Goal: Task Accomplishment & Management: Complete application form

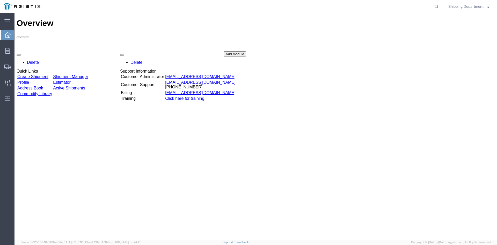
click at [48, 74] on link "Create Shipment" at bounding box center [32, 76] width 31 height 4
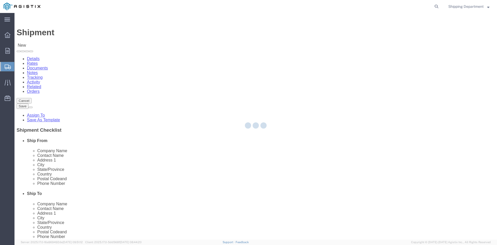
select select
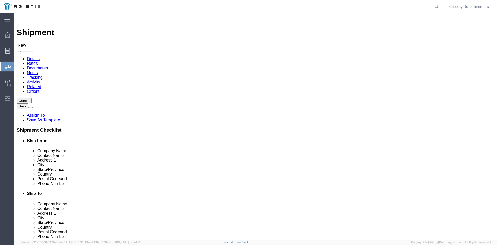
click select "Select [PERSON_NAME] Manufacturing Co PG&E"
select select "9596"
click select "Select [PERSON_NAME] Manufacturing Co PG&E"
select select "PURCHORD"
select select
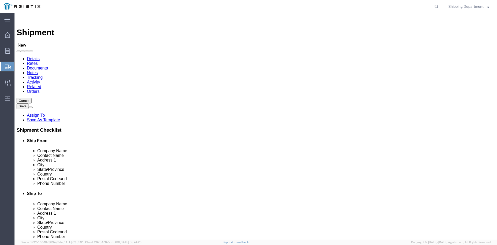
select select
click select "Select All Others [GEOGRAPHIC_DATA] [GEOGRAPHIC_DATA] [GEOGRAPHIC_DATA] [GEOGRA…"
select select "19996"
click select "Select All Others [GEOGRAPHIC_DATA] [GEOGRAPHIC_DATA] [GEOGRAPHIC_DATA] [GEOGRA…"
click span
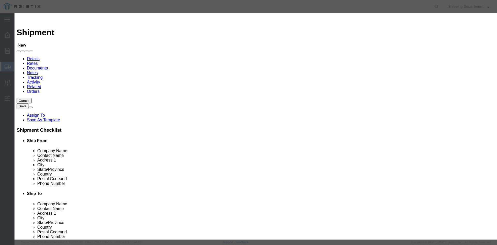
click link "Zip"
click button "Select"
select select
type input "[PERSON_NAME] MFG CO"
type input "[PERSON_NAME]"
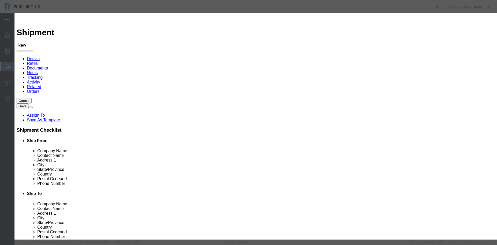
type input "2261 [PERSON_NAME] CT"
type input "[GEOGRAPHIC_DATA]"
type input "94565"
type input "5108563600"
select select "CA"
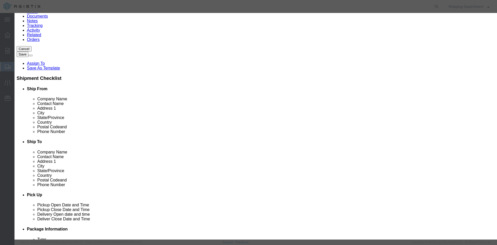
scroll to position [25, 0]
click button "Select"
select select
type input "PG&E - [GEOGRAPHIC_DATA]"
type input "RECEIVING DEPT"
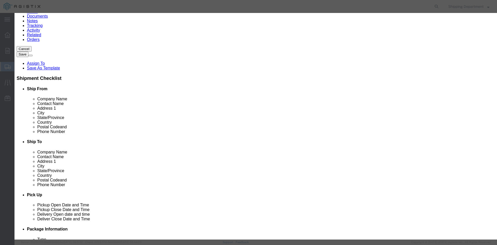
type input "[STREET_ADDRESS]"
type input "[GEOGRAPHIC_DATA]"
type input "95692"
type input "5108563600"
select select "CA"
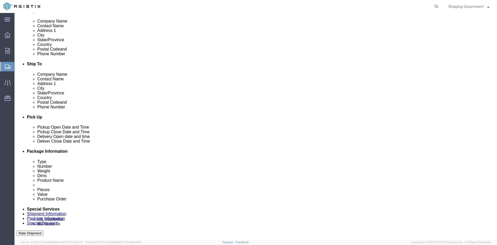
scroll to position [155, 0]
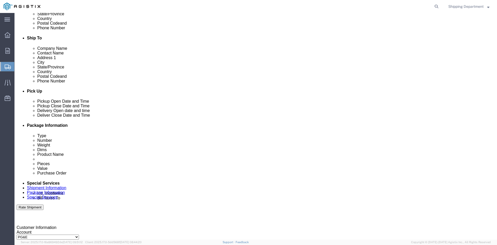
click div "[DATE] 7:00 AM"
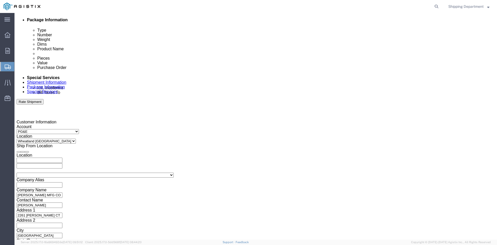
click button "Apply"
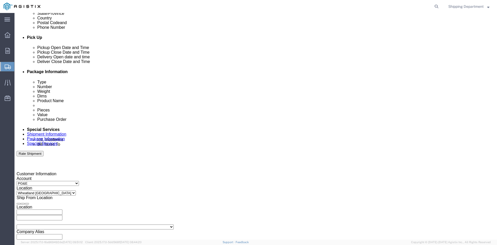
click div
click button "Apply"
click div
click button "Apply"
click input "text"
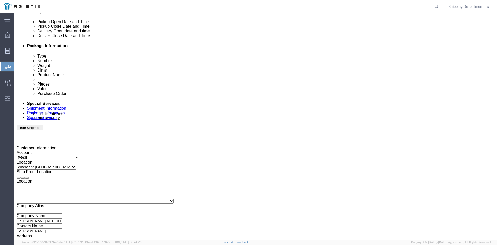
scroll to position [261, 0]
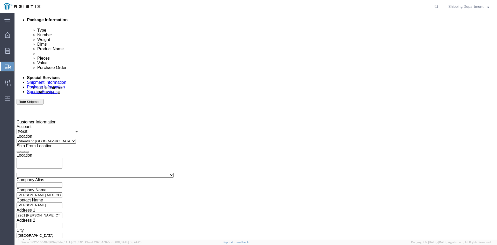
type input "3501411936"
click button "Continue"
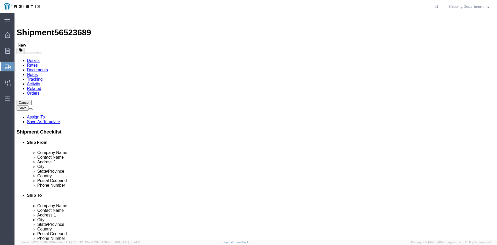
click select "Select Bulk Bundle(s) Cardboard Box(es) Carton(s) Crate(s) Drum(s) (Fiberboard)…"
select select "PONS"
click select "Select Bulk Bundle(s) Cardboard Box(es) Carton(s) Crate(s) Drum(s) (Fiberboard)…"
click input "1"
type input "3"
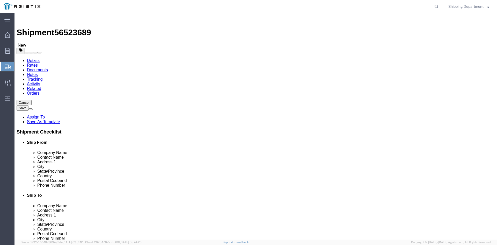
click input "text"
type input "96"
type input "48"
type input "58"
drag, startPoint x: 80, startPoint y: 126, endPoint x: 87, endPoint y: 135, distance: 11.7
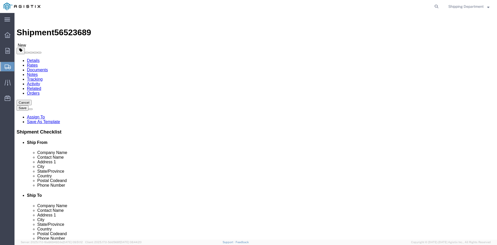
click input "0.00"
drag, startPoint x: 82, startPoint y: 131, endPoint x: 67, endPoint y: 129, distance: 15.3
click div "0.00 Select kgs lbs"
type input "4500"
click link "Add Content"
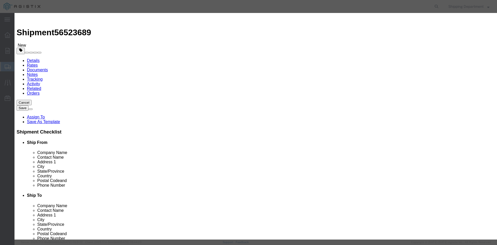
click input "text"
type input "FIBERGLASS"
click td "Name: ANTENNA COLLINEAR FIBERGLASS"
select select
select select "USD"
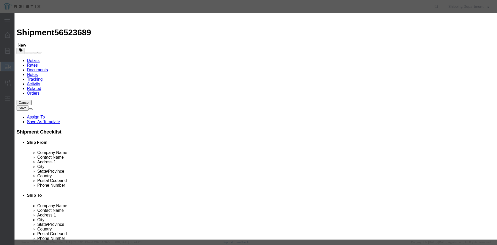
type input "ANTENNA COLLINEAR FIBERGLASS"
type input "D759917"
type input "ANTENNA COLLINEAR FIBERGLASS"
click input "text"
type input "75"
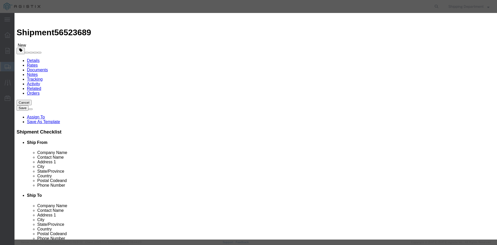
click input "text"
type input "1"
click select "Select 50 55 60 65 70 85 92.5 100 125 175 250 300 400"
select select "50"
click select "Select 50 55 60 65 70 85 92.5 100 125 175 250 300 400"
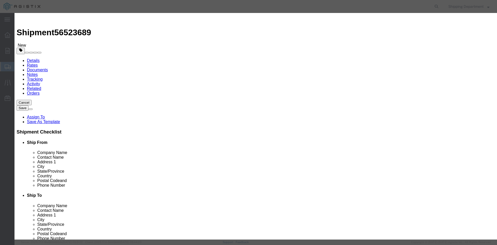
drag, startPoint x: 172, startPoint y: 97, endPoint x: 138, endPoint y: 95, distance: 33.7
click div "SKU D759917"
type input "M150474"
click td "Name: CROSSARM COMPOSITE SECONDARY DEADEND 8'"
select select
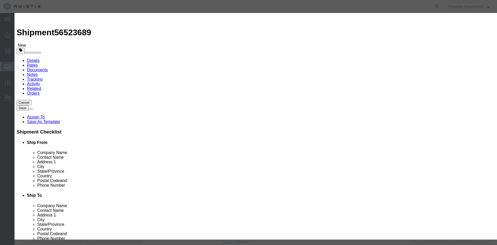
type input "CROSSARM COMPOSITE SECONDARY DEADEND 8'"
type input "M150474"
click input "text"
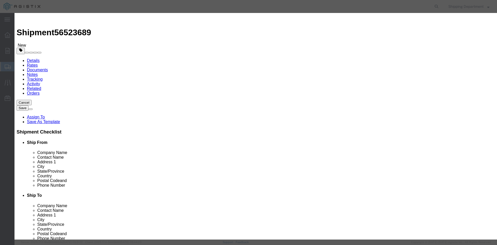
type input "75"
click input "text"
type input "1"
click select "Select 50 55 60 65 70 85 92.5 100 125 175 250 300 400"
select select "50"
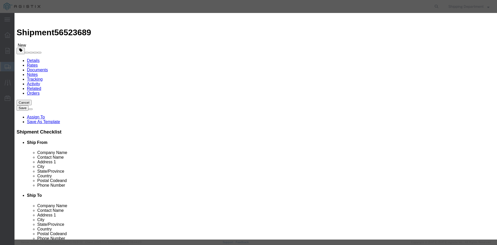
click select "Select 50 55 60 65 70 85 92.5 100 125 175 250 300 400"
click button "Save & Close"
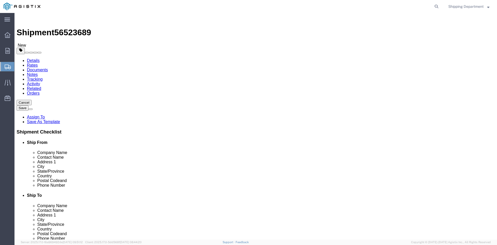
click button "Continue"
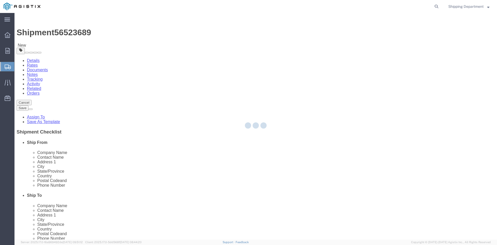
select select
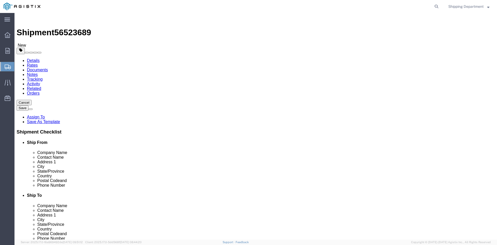
click button "Rate Shipment"
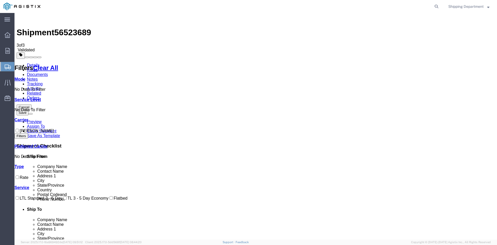
checkbox input "true"
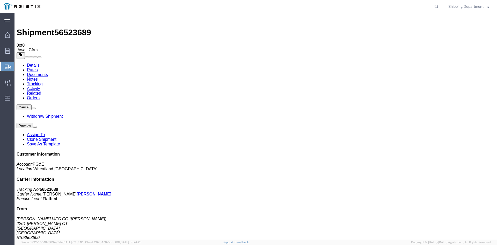
click at [8, 20] on icon at bounding box center [7, 20] width 6 height 4
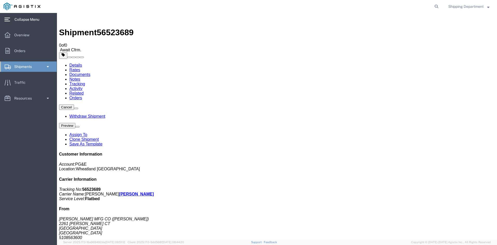
click at [9, 19] on icon at bounding box center [7, 20] width 6 height 4
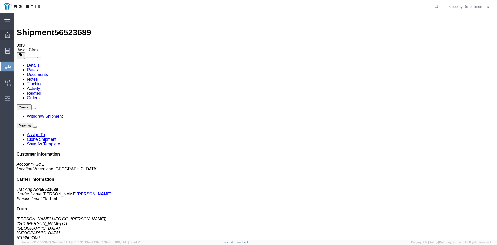
click at [7, 35] on icon at bounding box center [8, 35] width 6 height 6
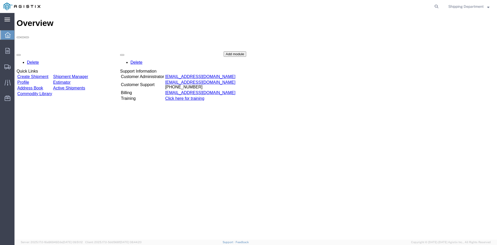
click at [88, 74] on link "Shipment Manager" at bounding box center [70, 76] width 35 height 4
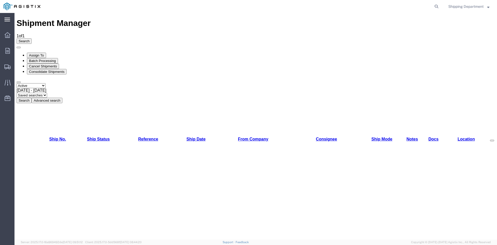
click at [46, 83] on select "Select status Active All Shipments Approved Booked Canceled Delivered Denied Ne…" at bounding box center [31, 85] width 29 height 5
click at [4, 34] on div at bounding box center [7, 35] width 15 height 10
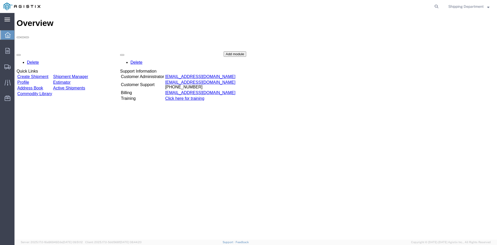
click at [30, 74] on link "Create Shipment" at bounding box center [32, 76] width 31 height 4
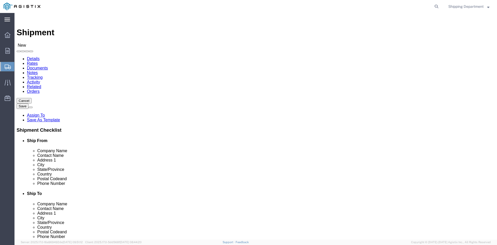
click select "Select [PERSON_NAME] Manufacturing Co PG&E"
select select "9596"
click select "Select [PERSON_NAME] Manufacturing Co PG&E"
select select "PURCHORD"
select select
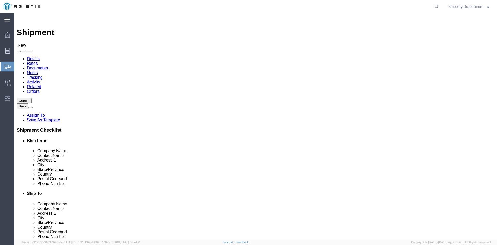
select select
click select "Select All Others [GEOGRAPHIC_DATA] [GEOGRAPHIC_DATA] [GEOGRAPHIC_DATA] [GEOGRA…"
select select "19740"
click select "Select All Others [GEOGRAPHIC_DATA] [GEOGRAPHIC_DATA] [GEOGRAPHIC_DATA] [GEOGRA…"
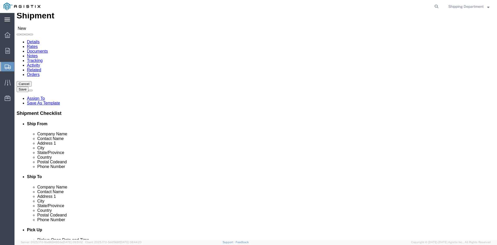
scroll to position [26, 0]
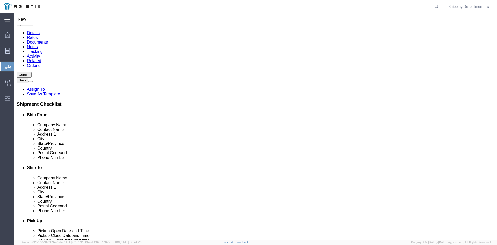
click span
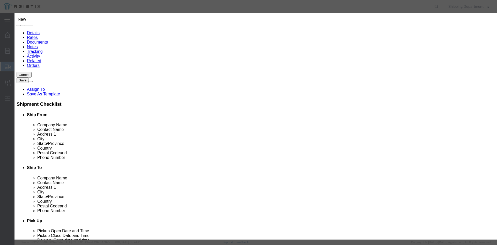
click link "Zip"
click button "Select"
select select
type input "[PERSON_NAME] MFG CO"
type input "[PERSON_NAME]"
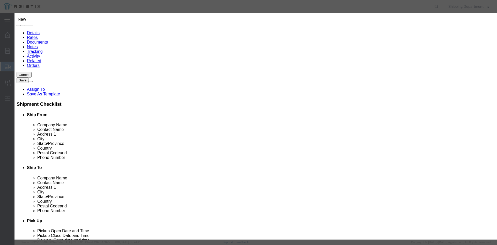
type input "2261 [PERSON_NAME] CT"
type input "[GEOGRAPHIC_DATA]"
type input "94565"
type input "5108563600"
select select "CA"
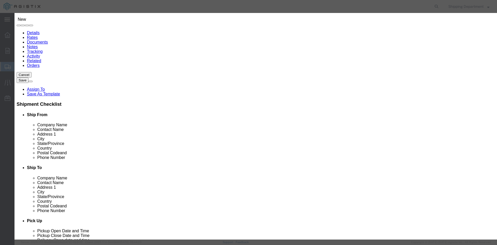
click button "Select"
select select
type input "PG&E - FREMONT DC"
type input "RECEIVING DEPT"
type input "[STREET_ADDRESS][PERSON_NAME]"
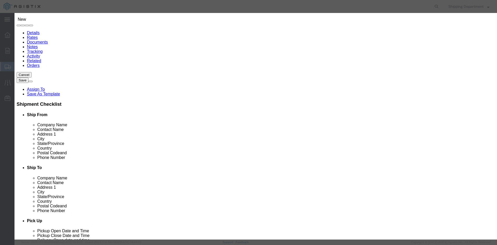
type input "FREMONT"
type input "94538"
type input "5108563600"
select select "CA"
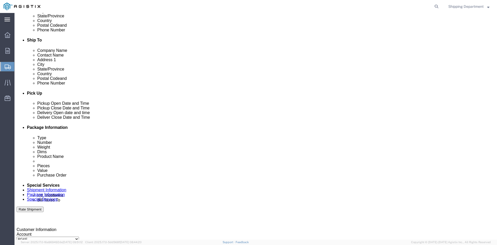
scroll to position [155, 0]
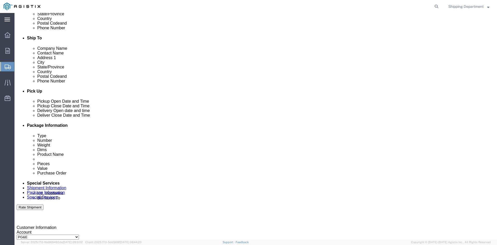
click div "[DATE] 8:00 AM"
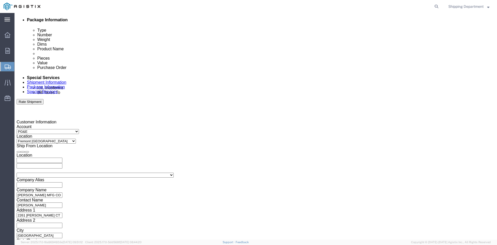
click button "Apply"
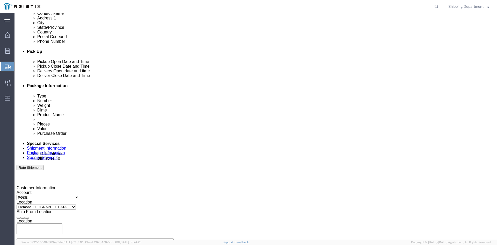
scroll to position [183, 0]
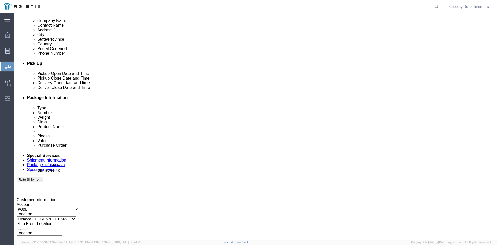
click div
click button "Apply"
click div
click button "Apply"
click input "text"
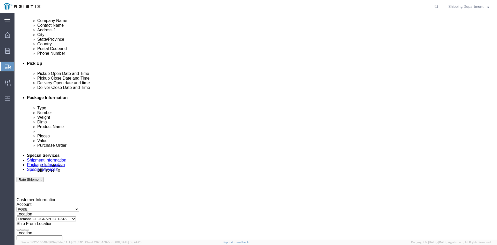
type input "3501412617"
click select "Select Account Type Activity ID Airline Appointment Number ASN Batch Request # …"
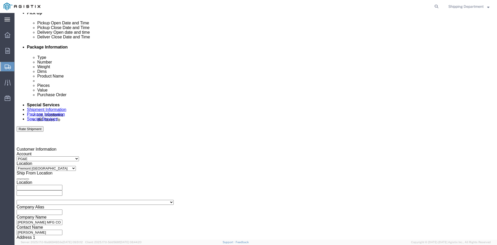
scroll to position [261, 0]
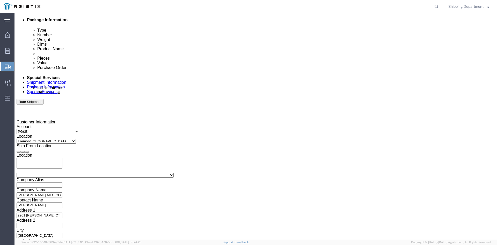
click select "Select Account Type Activity ID Airline Appointment Number ASN Batch Request # …"
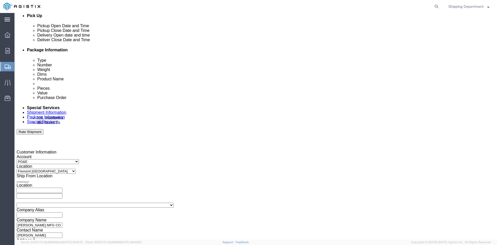
scroll to position [209, 0]
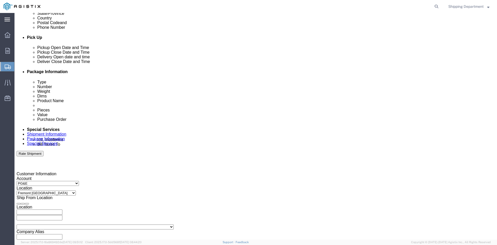
click select "Select Account Type Activity ID Airline Appointment Number ASN Batch Request # …"
select select "PURCHORD"
click select "Select Account Type Activity ID Airline Appointment Number ASN Batch Request # …"
click input "text"
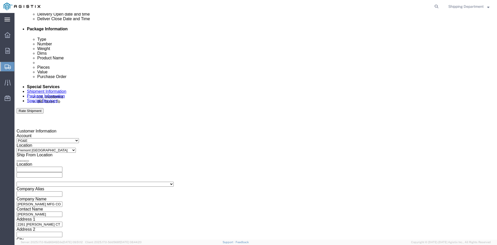
scroll to position [261, 0]
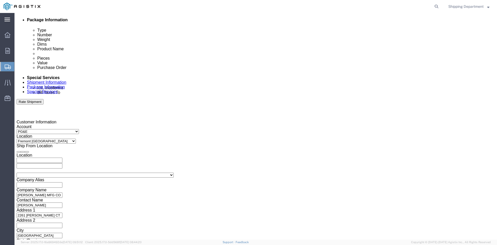
type input "3501412618"
click button "Continue"
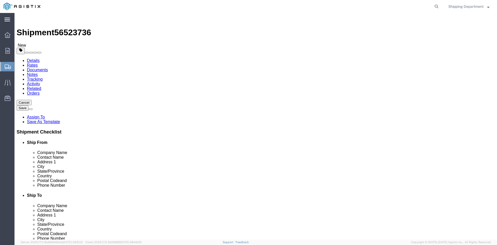
click select "Select Bulk Bundle(s) Cardboard Box(es) Carton(s) Crate(s) Drum(s) (Fiberboard)…"
select select "PONS"
click select "Select Bulk Bundle(s) Cardboard Box(es) Carton(s) Crate(s) Drum(s) (Fiberboard)…"
drag, startPoint x: 77, startPoint y: 106, endPoint x: 51, endPoint y: 107, distance: 26.2
click div "Number 1"
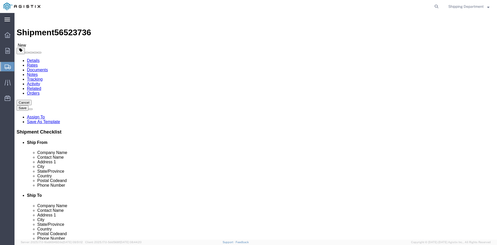
type input "9"
click input "text"
type input "96"
type input "48"
type input "58"
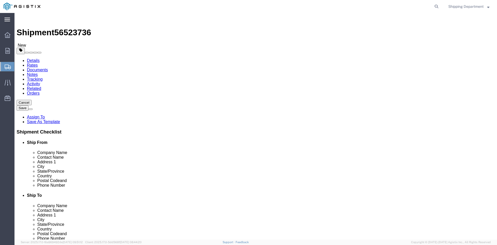
drag, startPoint x: 85, startPoint y: 128, endPoint x: 37, endPoint y: 128, distance: 48.2
click div "Weight 0.00 Select kgs lbs Ship. t°"
type input "13500"
click link "Add Content"
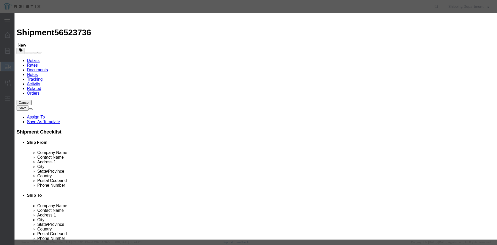
click input "text"
type input "FIBERGLASS"
click strong "FIBERGLASS"
select select
select select "USD"
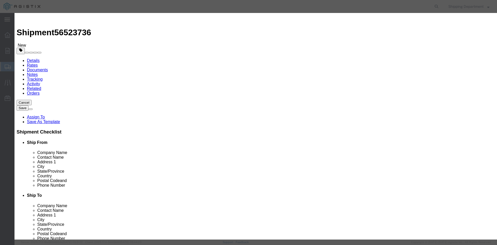
type input "ANTENNA COLLINEAR FIBERGLASS"
type input "D759917"
type input "ANTENNA COLLINEAR FIBERGLASS"
drag, startPoint x: 170, startPoint y: 92, endPoint x: 144, endPoint y: 93, distance: 26.7
click div "SKU D759917"
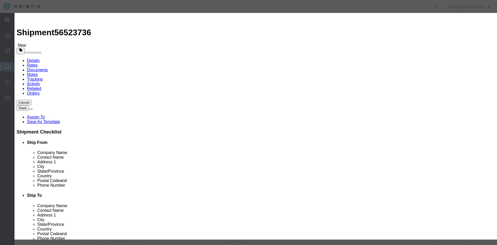
type input "M150474"
click td "Name: CROSSARM COMPOSITE SECONDARY DEADEND 8'"
type input "CROSSARM COMPOSITE SECONDARY DEADEND 8'"
type input "M150474"
click input "text"
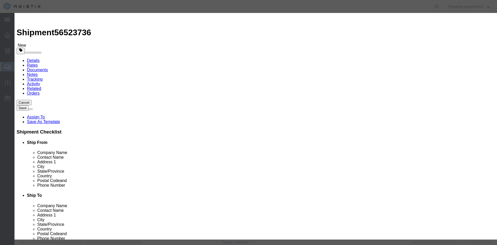
type input "225"
click input "text"
type input "1"
click select "Select 50 55 60 65 70 85 92.5 100 125 175 250 300 400"
select select "50"
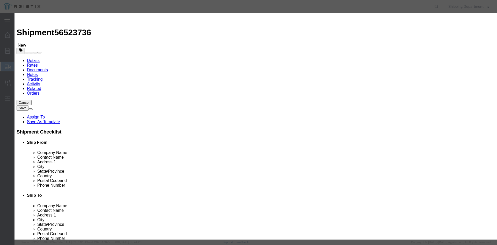
click select "Select 50 55 60 65 70 85 92.5 100 125 175 250 300 400"
click button "Save & Close"
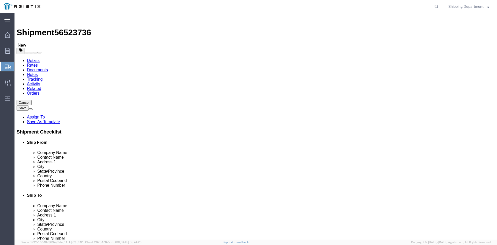
click div "Previous Continue"
drag, startPoint x: 320, startPoint y: 170, endPoint x: 282, endPoint y: 155, distance: 41.3
click div "Previous Continue"
click button "Continue"
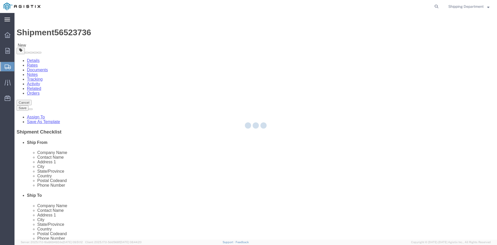
select select
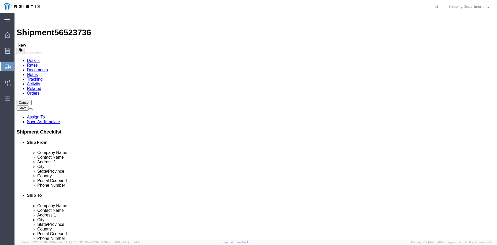
click button "Rate Shipment"
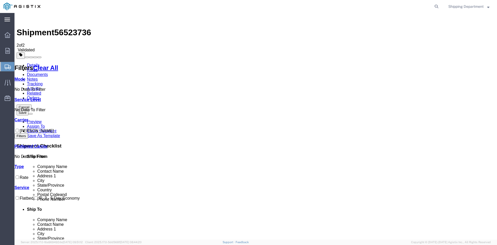
checkbox input "true"
